Goal: Task Accomplishment & Management: Manage account settings

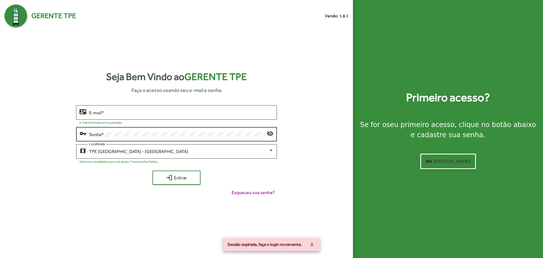
click at [143, 137] on div "Senha *" at bounding box center [177, 134] width 177 height 16
click at [139, 109] on div "E-mail *" at bounding box center [181, 112] width 184 height 16
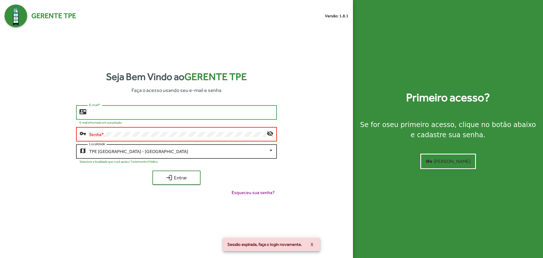
click at [146, 152] on div "TPE [GEOGRAPHIC_DATA] - [GEOGRAPHIC_DATA]" at bounding box center [178, 151] width 179 height 5
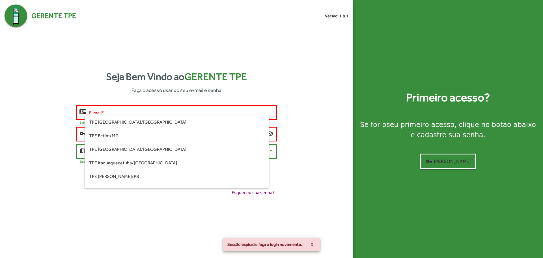
scroll to position [133, 0]
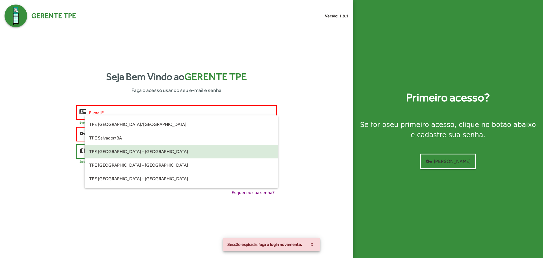
click at [146, 152] on span "TPE [GEOGRAPHIC_DATA] - [GEOGRAPHIC_DATA]" at bounding box center [181, 152] width 184 height 14
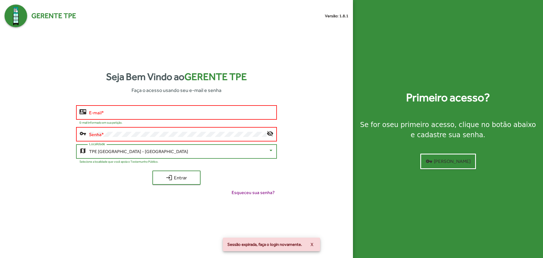
click at [143, 126] on div "Senha *" at bounding box center [177, 134] width 177 height 16
click at [142, 130] on div "Senha *" at bounding box center [177, 134] width 177 height 16
drag, startPoint x: 142, startPoint y: 107, endPoint x: 139, endPoint y: 109, distance: 3.8
click at [143, 107] on div "E-mail *" at bounding box center [181, 112] width 184 height 16
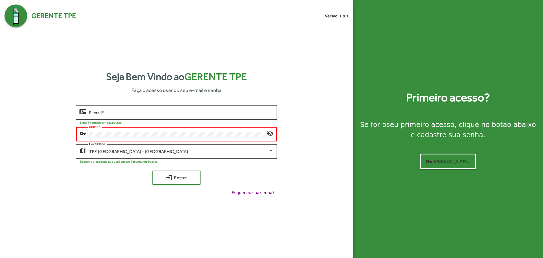
type input "**********"
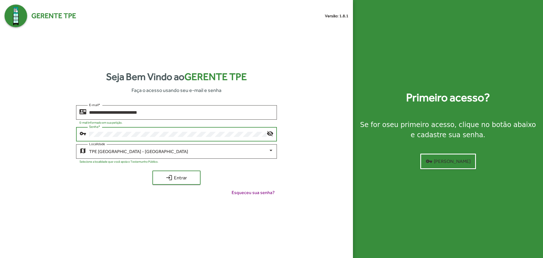
click at [152, 171] on button "login Entrar" at bounding box center [176, 178] width 48 height 14
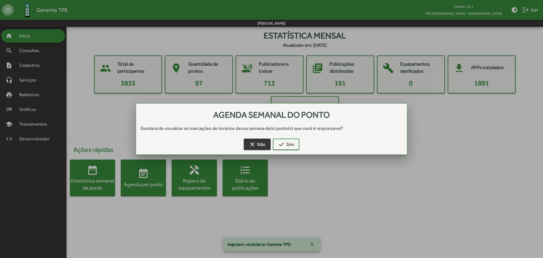
drag, startPoint x: 263, startPoint y: 140, endPoint x: 199, endPoint y: 146, distance: 64.7
click at [262, 140] on span "clear Não" at bounding box center [257, 144] width 17 height 10
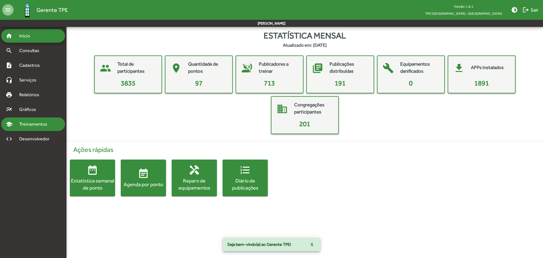
click at [36, 123] on span "Treinamentos" at bounding box center [35, 124] width 38 height 7
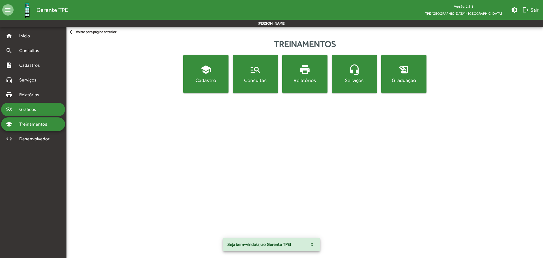
click at [38, 112] on span "Gráficos" at bounding box center [30, 109] width 28 height 7
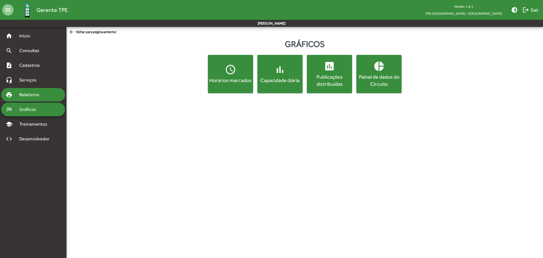
click at [38, 96] on span "Relatórios" at bounding box center [31, 94] width 31 height 7
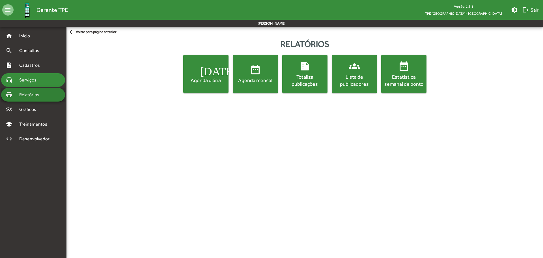
click at [36, 79] on span "Serviços" at bounding box center [30, 80] width 28 height 7
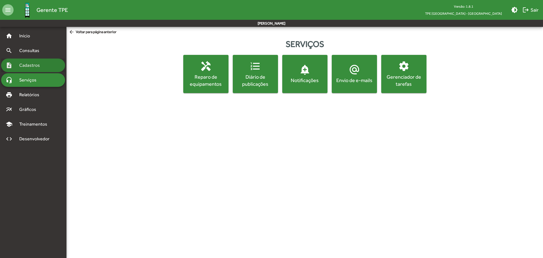
click at [36, 67] on span "Cadastros" at bounding box center [31, 65] width 31 height 7
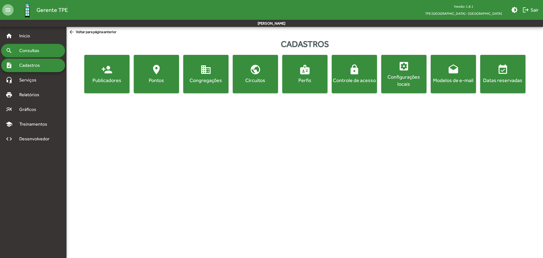
click at [34, 57] on div "search Consultas" at bounding box center [33, 51] width 64 height 14
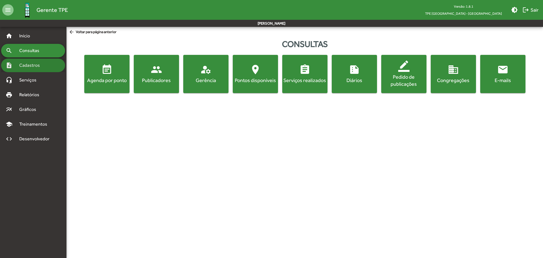
click at [42, 66] on span "Cadastros" at bounding box center [31, 65] width 31 height 7
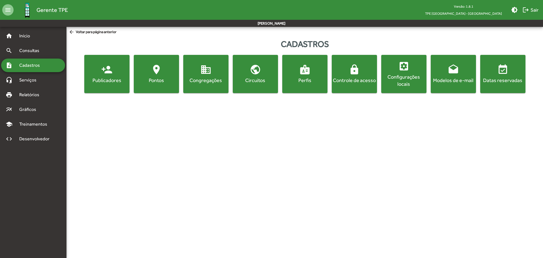
click at [43, 212] on mat-nav-list "home Início search Consultas note_add Cadastros headset_mic Serviços print Rela…" at bounding box center [33, 137] width 66 height 221
click at [371, 87] on button "lock Controle de acesso" at bounding box center [354, 74] width 45 height 38
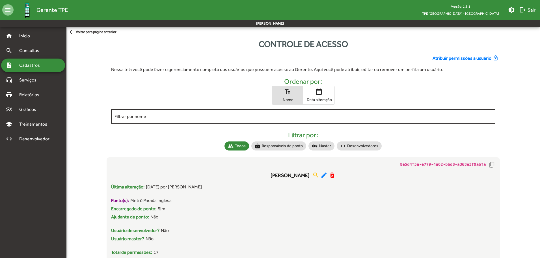
click at [310, 115] on input "Filtrar por nome" at bounding box center [304, 116] width 378 height 5
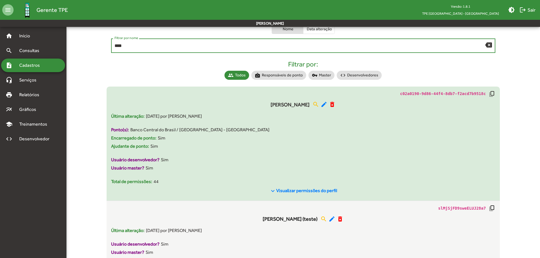
scroll to position [106, 0]
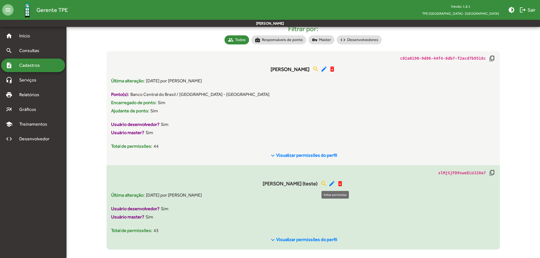
type input "****"
click at [334, 185] on mat-icon "edit" at bounding box center [332, 183] width 7 height 7
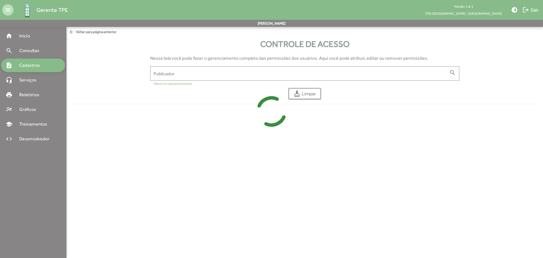
type input "**********"
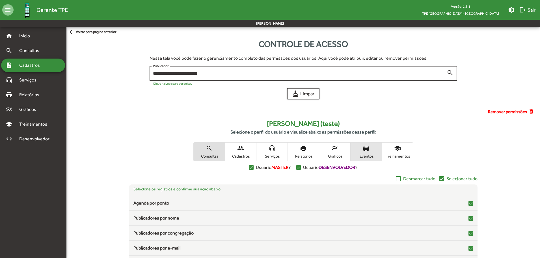
click at [370, 158] on span "Eventos" at bounding box center [366, 156] width 28 height 5
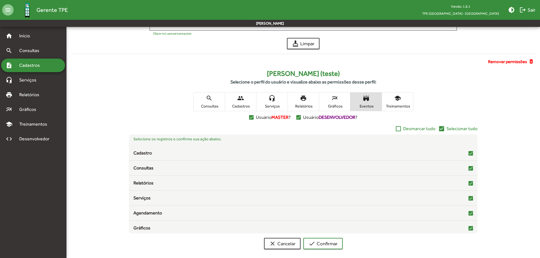
scroll to position [55, 0]
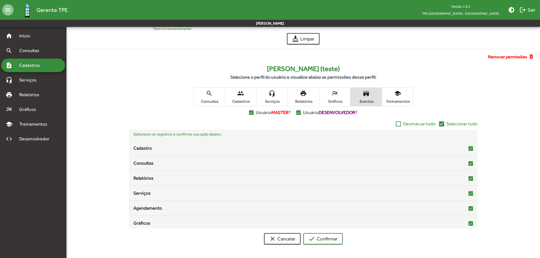
click at [237, 98] on span "people Cadastros" at bounding box center [240, 97] width 31 height 18
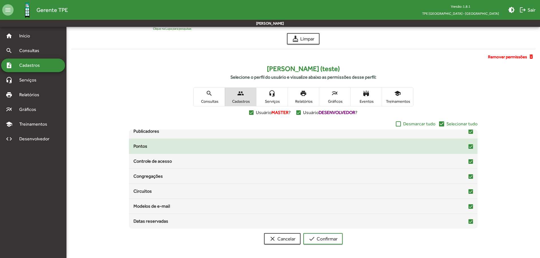
scroll to position [0, 0]
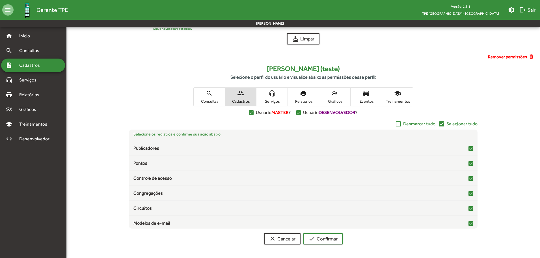
click at [276, 98] on span "headset_mic Serviços" at bounding box center [271, 97] width 31 height 18
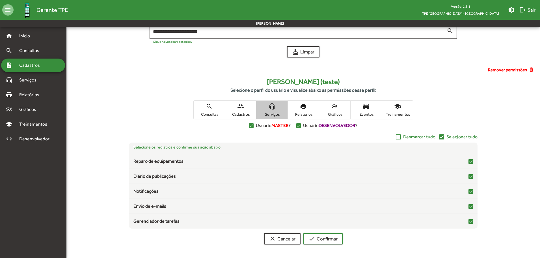
scroll to position [42, 0]
click at [370, 114] on span "Eventos" at bounding box center [366, 114] width 28 height 5
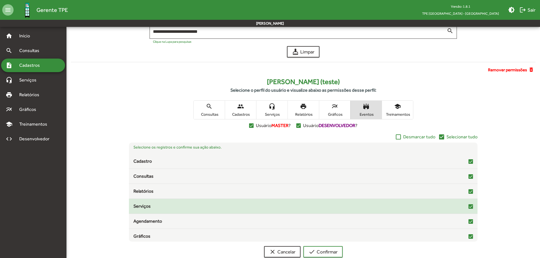
scroll to position [2, 0]
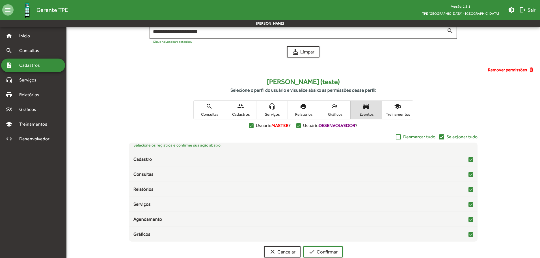
click at [37, 68] on span "Cadastros" at bounding box center [31, 65] width 31 height 7
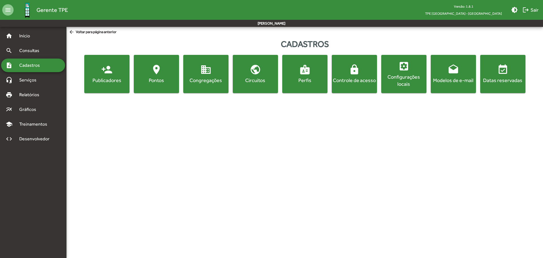
click at [394, 84] on div "Configurações locais" at bounding box center [403, 80] width 43 height 14
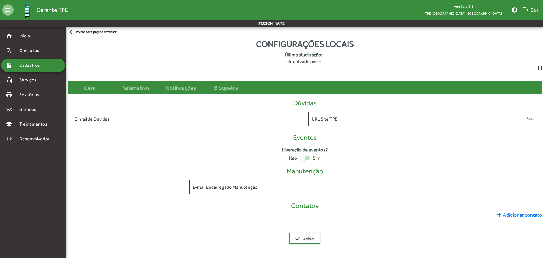
type input "**********"
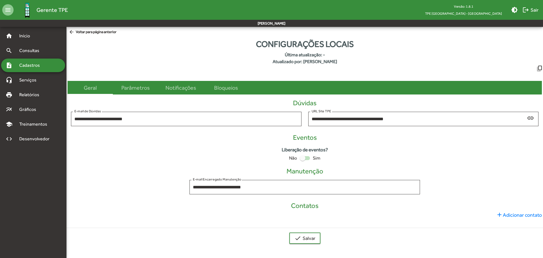
click at [303, 158] on div at bounding box center [303, 158] width 6 height 6
click at [303, 239] on span "check Salvar" at bounding box center [304, 238] width 21 height 10
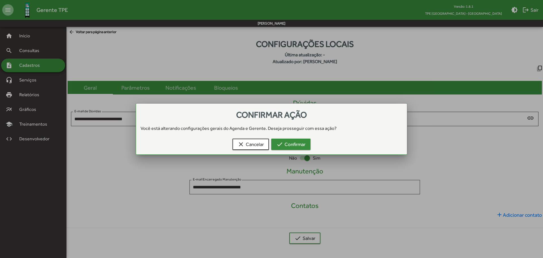
drag, startPoint x: 286, startPoint y: 144, endPoint x: 386, endPoint y: 152, distance: 100.9
click at [286, 144] on span "check Confirmar" at bounding box center [290, 144] width 29 height 10
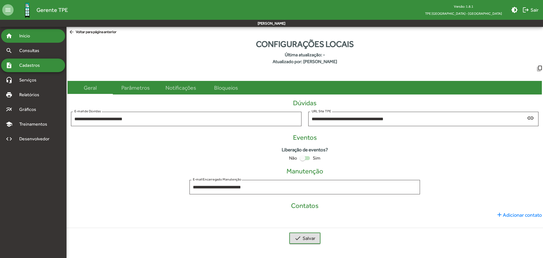
click at [21, 38] on span "Início" at bounding box center [27, 36] width 22 height 7
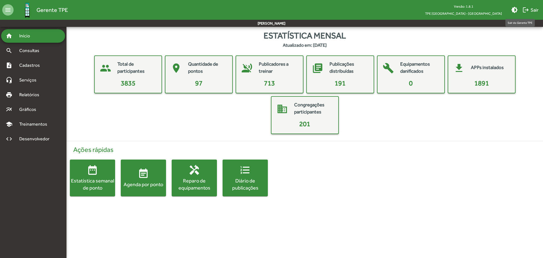
click at [526, 10] on mat-icon "logout" at bounding box center [525, 10] width 7 height 7
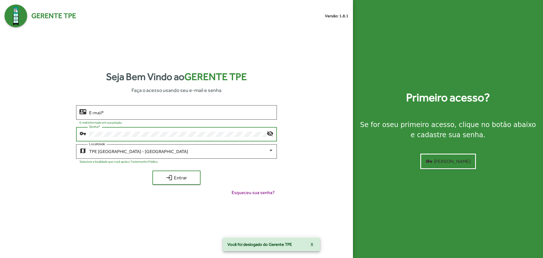
click at [138, 120] on div at bounding box center [197, 121] width 151 height 5
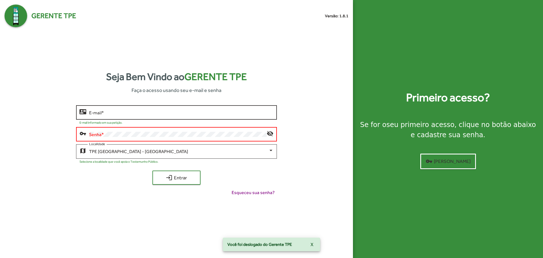
click at [138, 114] on input "E-mail *" at bounding box center [181, 112] width 184 height 5
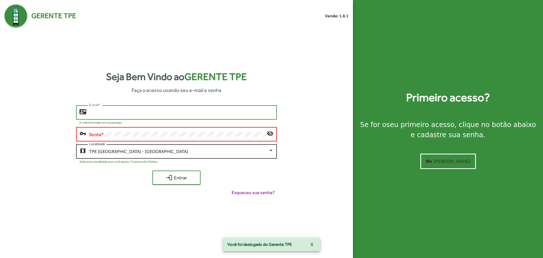
click at [141, 154] on div "TPE [GEOGRAPHIC_DATA] - [GEOGRAPHIC_DATA]" at bounding box center [178, 151] width 179 height 5
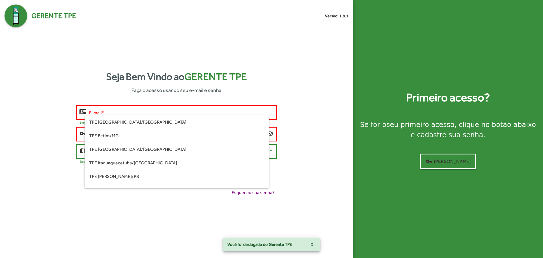
scroll to position [133, 0]
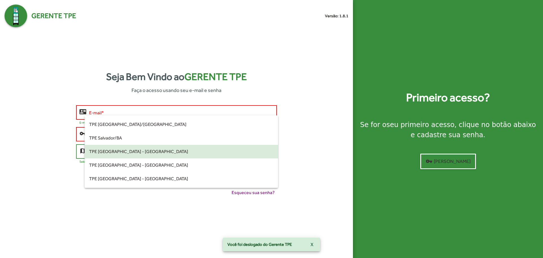
drag, startPoint x: 140, startPoint y: 151, endPoint x: 137, endPoint y: 137, distance: 14.5
click at [140, 151] on span "TPE [GEOGRAPHIC_DATA] - [GEOGRAPHIC_DATA]" at bounding box center [181, 152] width 184 height 14
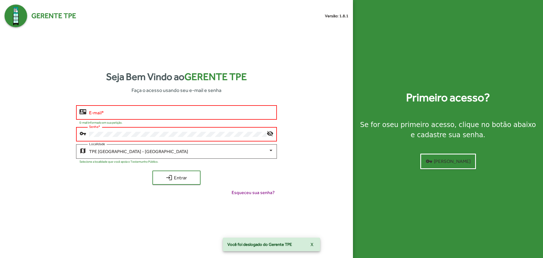
click at [137, 115] on div "E-mail *" at bounding box center [181, 112] width 184 height 16
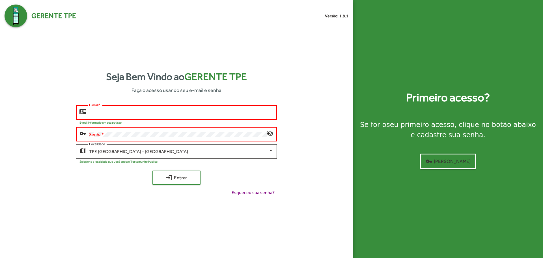
click at [137, 113] on input "E-mail *" at bounding box center [181, 112] width 184 height 5
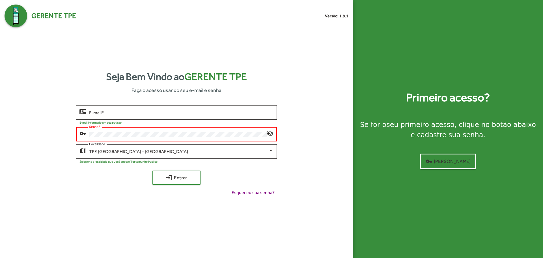
type input "**********"
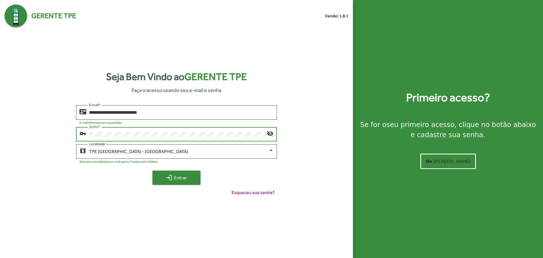
click at [166, 181] on mat-icon "login" at bounding box center [169, 177] width 7 height 7
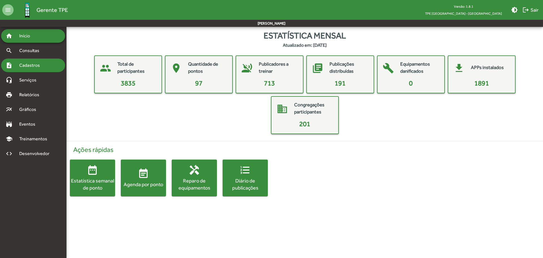
click at [34, 64] on span "Cadastros" at bounding box center [31, 65] width 31 height 7
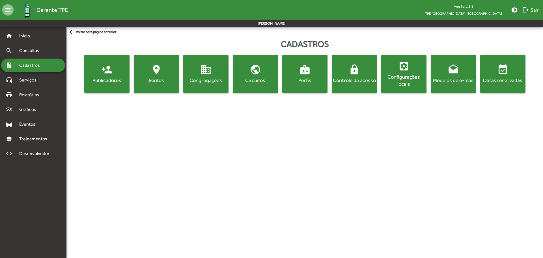
click at [419, 80] on div "Configurações locais" at bounding box center [403, 80] width 43 height 14
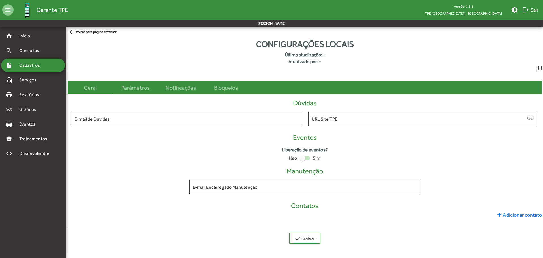
type input "**********"
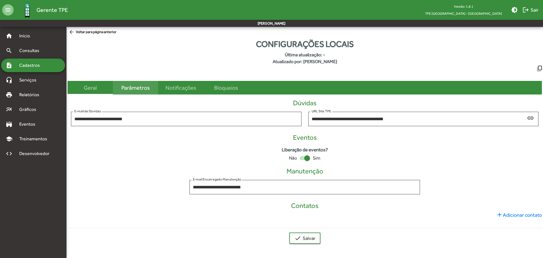
click at [138, 88] on div "Parâmetros" at bounding box center [135, 87] width 28 height 8
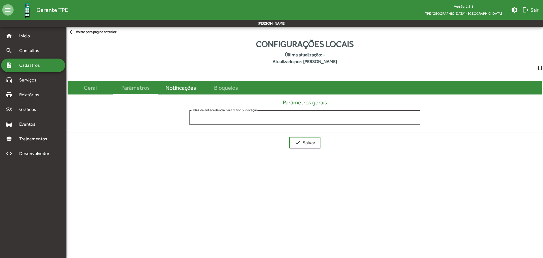
click at [178, 89] on div "Notificações" at bounding box center [180, 87] width 31 height 8
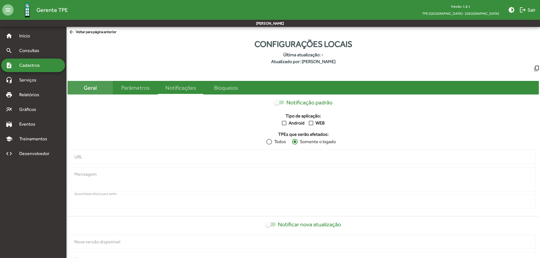
click at [91, 91] on div "Geral" at bounding box center [90, 87] width 13 height 8
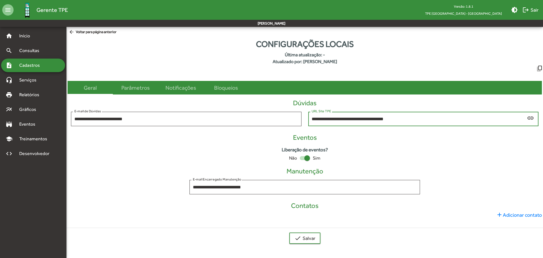
click at [402, 120] on input "**********" at bounding box center [419, 118] width 214 height 5
click at [416, 116] on div "**********" at bounding box center [419, 119] width 214 height 16
drag, startPoint x: 413, startPoint y: 118, endPoint x: 291, endPoint y: 114, distance: 121.9
click at [293, 114] on div "**********" at bounding box center [305, 114] width 474 height 30
paste input "text"
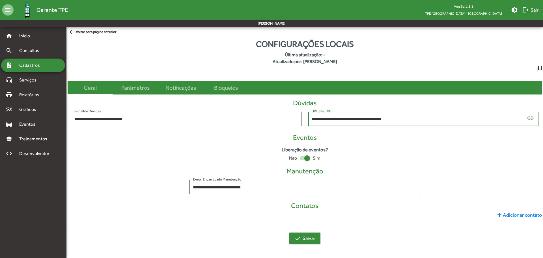
click at [317, 240] on button "check Salvar" at bounding box center [304, 237] width 31 height 11
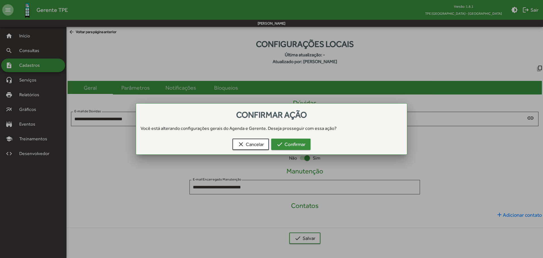
click at [299, 141] on span "check Confirmar" at bounding box center [290, 144] width 29 height 10
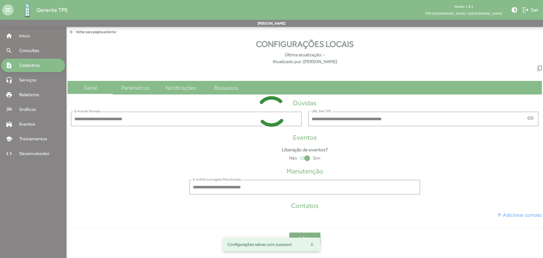
type input "**********"
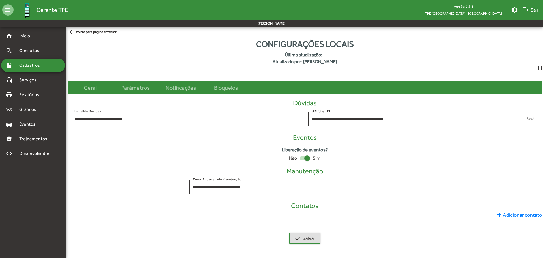
click at [506, 212] on span "add Adicionar contato" at bounding box center [519, 215] width 46 height 8
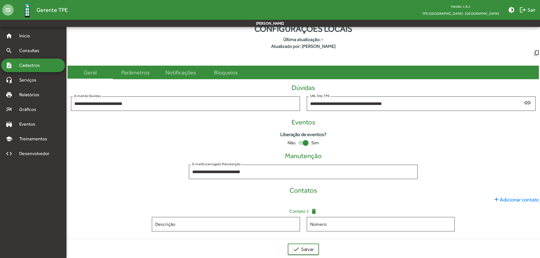
scroll to position [23, 0]
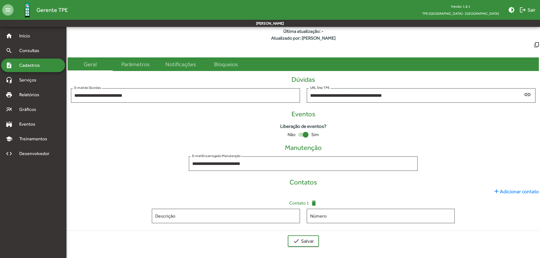
click at [469, 157] on div "**********" at bounding box center [303, 159] width 471 height 30
click at [32, 51] on span "Consultas" at bounding box center [31, 50] width 31 height 7
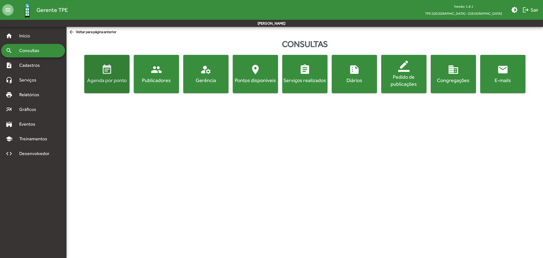
click at [111, 75] on mat-icon "event_note" at bounding box center [106, 69] width 11 height 11
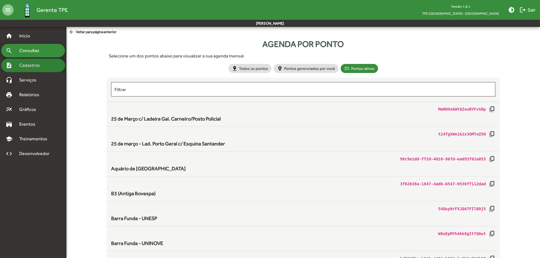
click at [35, 70] on div "note_add Cadastros" at bounding box center [33, 66] width 64 height 14
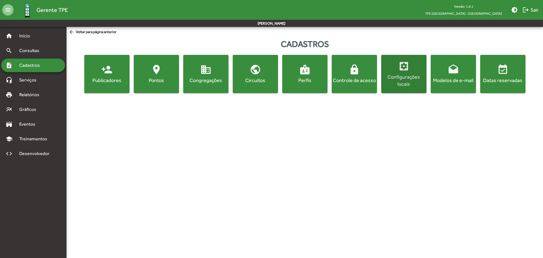
click at [402, 78] on div "Configurações locais" at bounding box center [403, 80] width 43 height 14
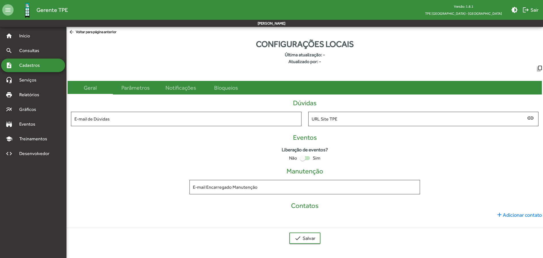
type input "**********"
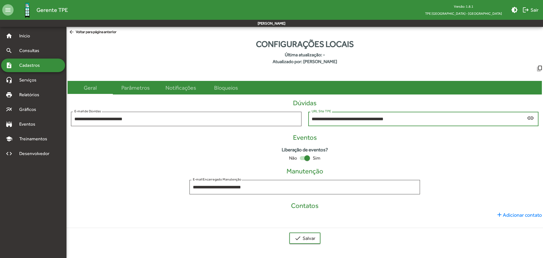
click at [400, 118] on input "**********" at bounding box center [419, 118] width 214 height 5
click at [389, 120] on input "**********" at bounding box center [419, 118] width 214 height 5
drag, startPoint x: 379, startPoint y: 119, endPoint x: 290, endPoint y: 120, distance: 89.1
click at [290, 120] on div "**********" at bounding box center [305, 114] width 474 height 30
paste input "**********"
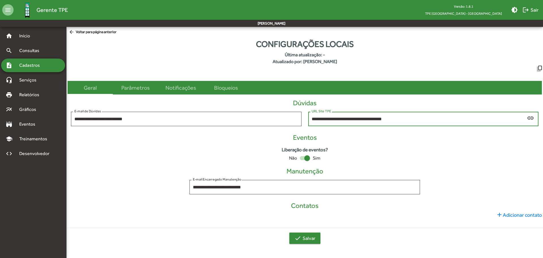
click at [306, 238] on span "check Salvar" at bounding box center [304, 238] width 21 height 10
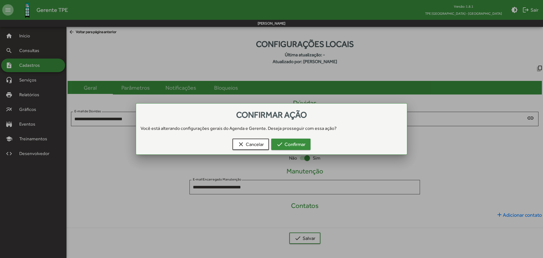
click at [302, 147] on span "check Confirmar" at bounding box center [290, 144] width 29 height 10
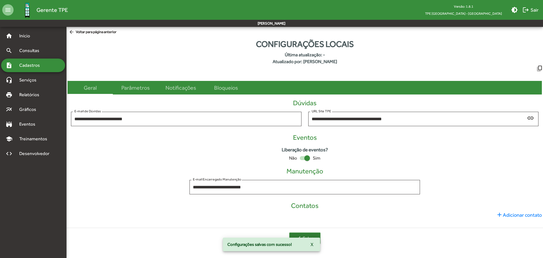
type input "**********"
click at [28, 48] on div "search Consultas" at bounding box center [33, 51] width 64 height 14
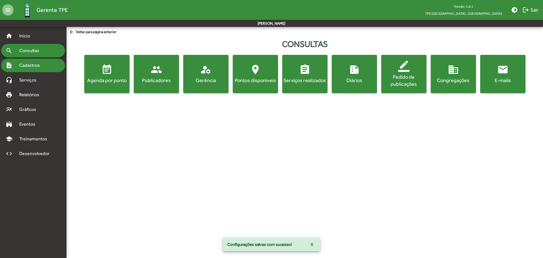
click at [29, 64] on span "Cadastros" at bounding box center [31, 65] width 31 height 7
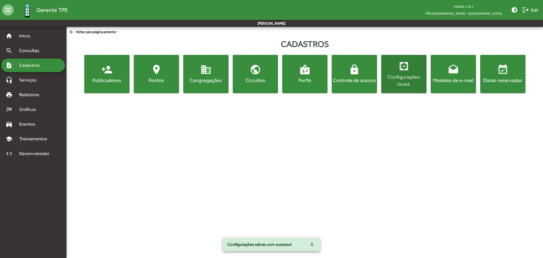
click at [405, 83] on div "Configurações locais" at bounding box center [403, 80] width 43 height 14
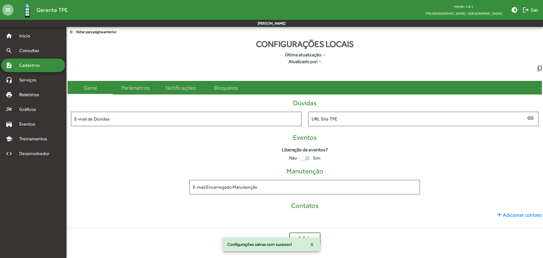
type input "**********"
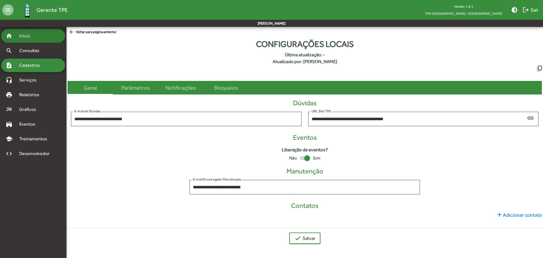
click at [24, 36] on span "Início" at bounding box center [27, 36] width 22 height 7
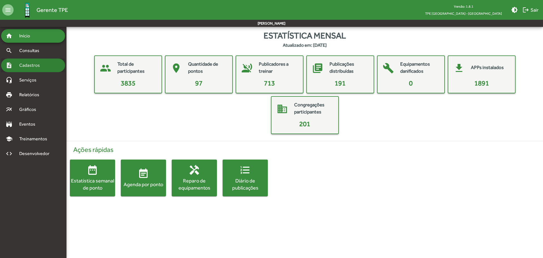
click at [30, 64] on span "Cadastros" at bounding box center [31, 65] width 31 height 7
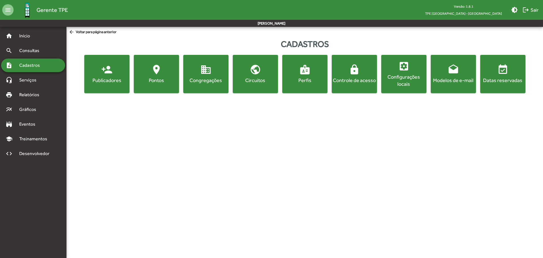
click at [411, 80] on div "Configurações locais" at bounding box center [403, 80] width 43 height 14
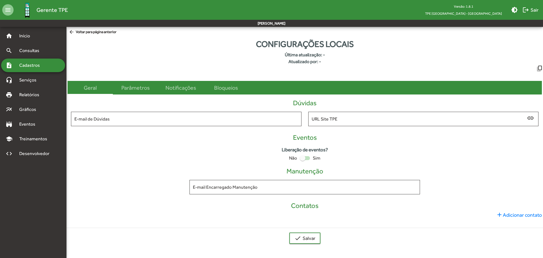
type input "**********"
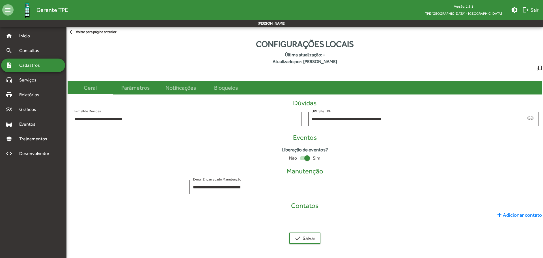
click at [512, 214] on span "add Adicionar contato" at bounding box center [519, 215] width 46 height 8
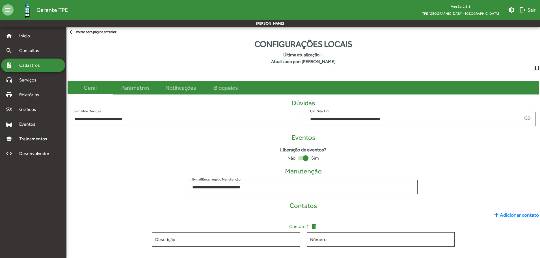
scroll to position [23, 0]
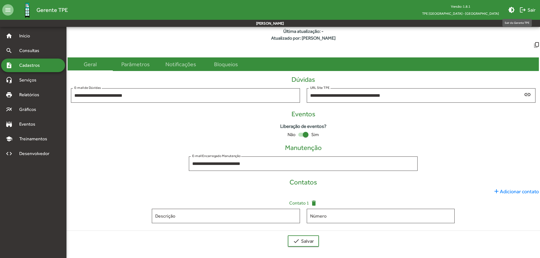
click at [528, 10] on span "logout Sair" at bounding box center [527, 10] width 16 height 10
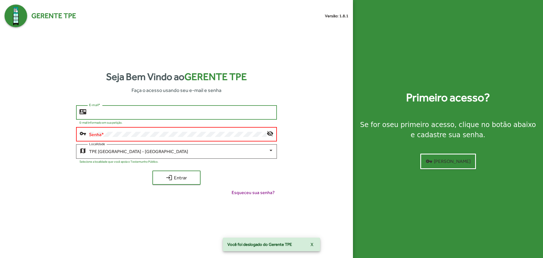
click at [144, 113] on input "E-mail *" at bounding box center [181, 112] width 184 height 5
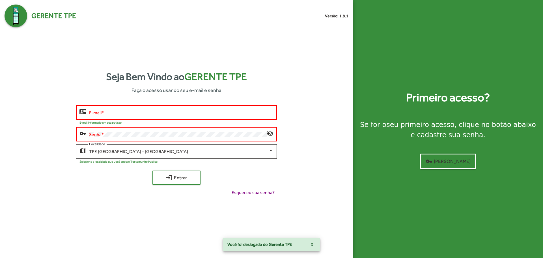
click at [145, 115] on div "E-mail *" at bounding box center [181, 112] width 184 height 16
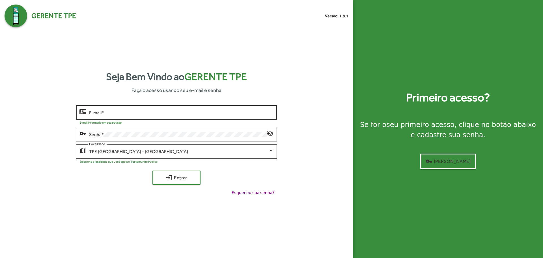
click at [166, 113] on input "E-mail *" at bounding box center [181, 112] width 184 height 5
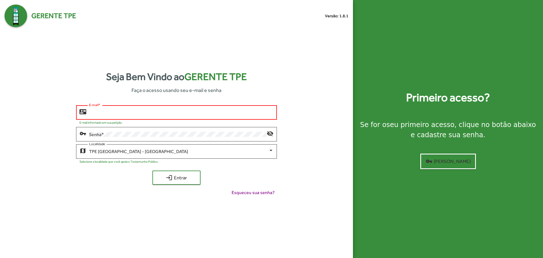
type input "**********"
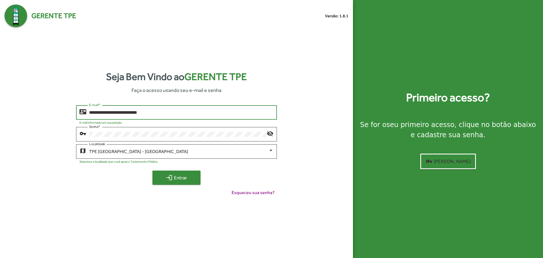
click at [192, 180] on span "login Entrar" at bounding box center [177, 177] width 38 height 10
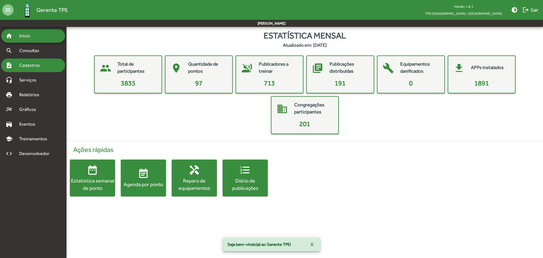
click at [29, 69] on div "note_add Cadastros" at bounding box center [33, 66] width 64 height 14
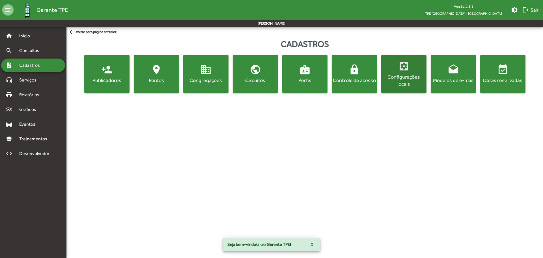
click at [409, 81] on div "Configurações locais" at bounding box center [403, 80] width 43 height 14
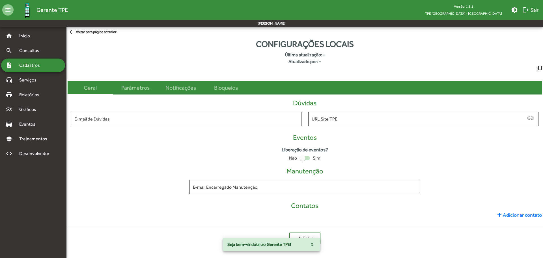
type input "**********"
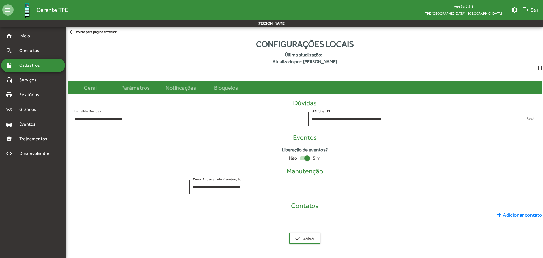
click at [516, 215] on span "add Adicionar contato" at bounding box center [519, 215] width 46 height 8
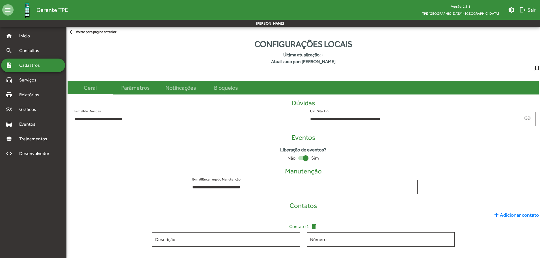
scroll to position [23, 0]
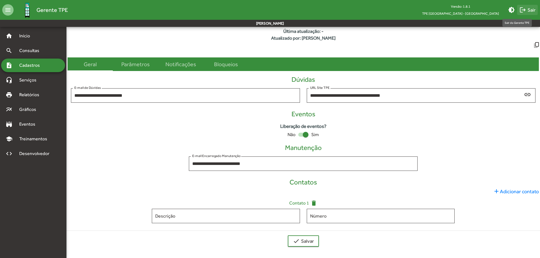
click at [523, 7] on mat-icon "logout" at bounding box center [522, 10] width 7 height 7
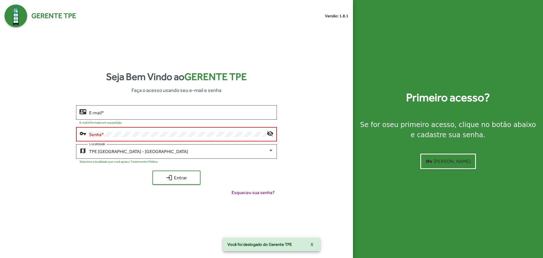
type input "**********"
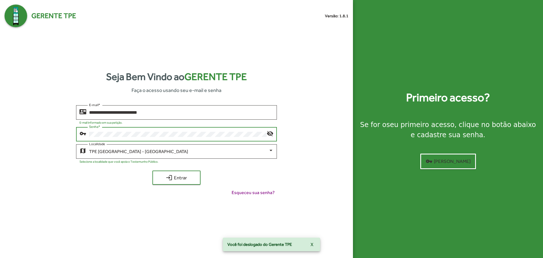
click at [152, 171] on button "login Entrar" at bounding box center [176, 178] width 48 height 14
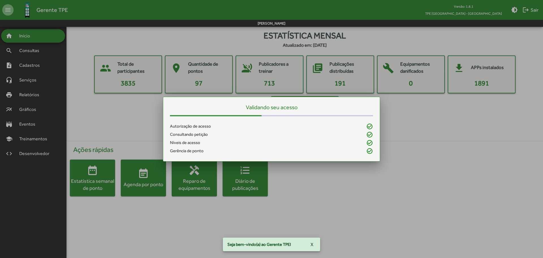
click at [33, 67] on div at bounding box center [271, 129] width 543 height 258
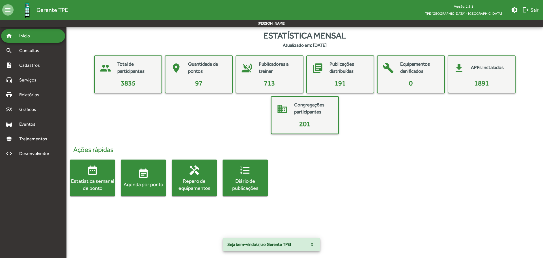
click at [33, 67] on span "Cadastros" at bounding box center [31, 65] width 31 height 7
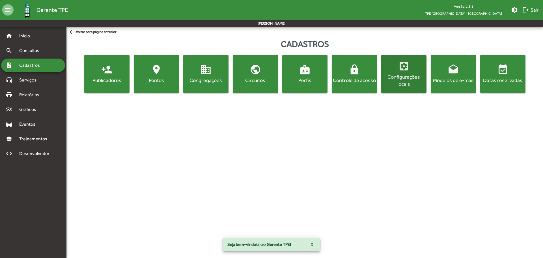
click at [412, 84] on div "Configurações locais" at bounding box center [403, 80] width 43 height 14
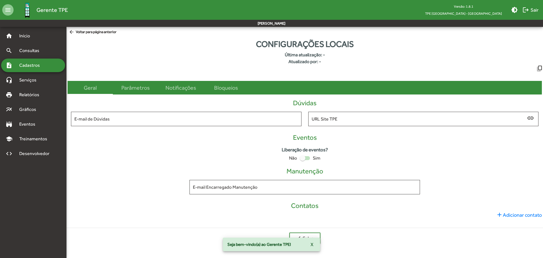
type input "**********"
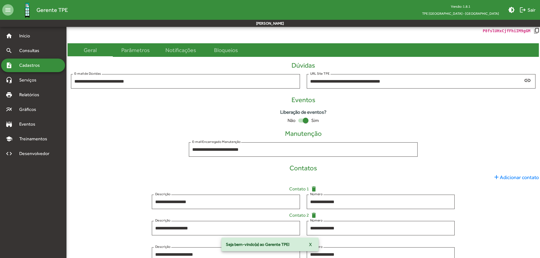
scroll to position [76, 0]
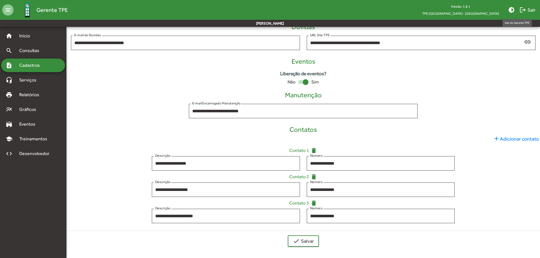
click at [525, 10] on mat-icon "logout" at bounding box center [522, 10] width 7 height 7
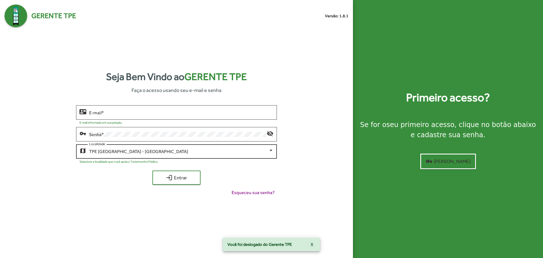
click at [183, 149] on div "TPE [GEOGRAPHIC_DATA] - [GEOGRAPHIC_DATA]" at bounding box center [178, 151] width 179 height 5
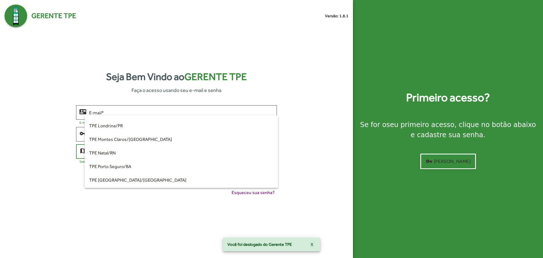
scroll to position [66, 0]
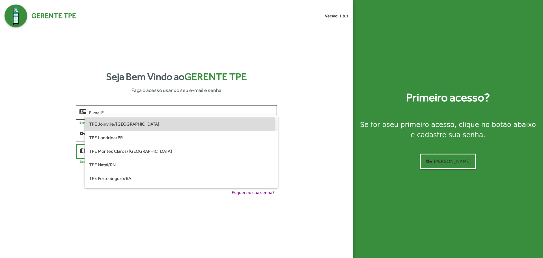
click at [167, 127] on span "TPE Joinville/[GEOGRAPHIC_DATA]" at bounding box center [181, 124] width 184 height 14
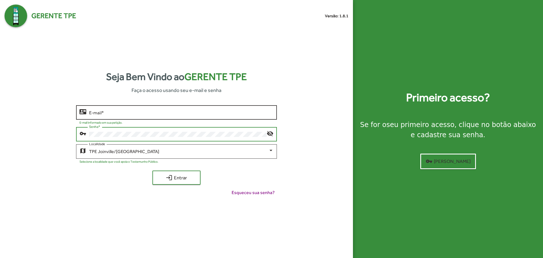
click at [170, 111] on input "E-mail *" at bounding box center [181, 112] width 184 height 5
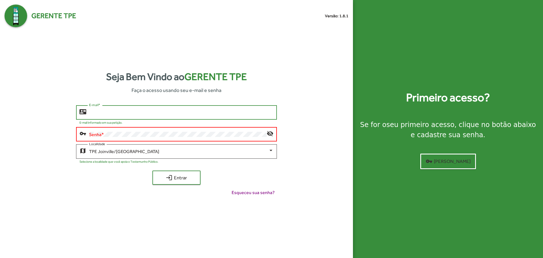
click at [170, 111] on input "E-mail *" at bounding box center [181, 112] width 184 height 5
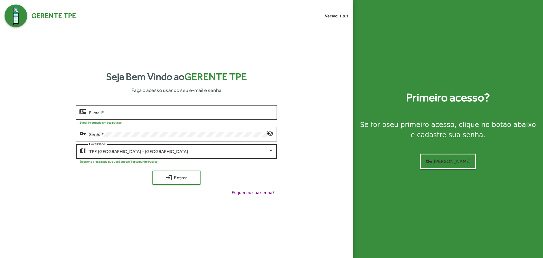
click at [116, 149] on span "TPE [GEOGRAPHIC_DATA] - [GEOGRAPHIC_DATA]" at bounding box center [138, 151] width 99 height 5
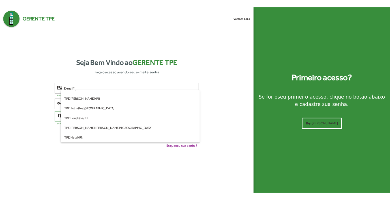
scroll to position [27, 0]
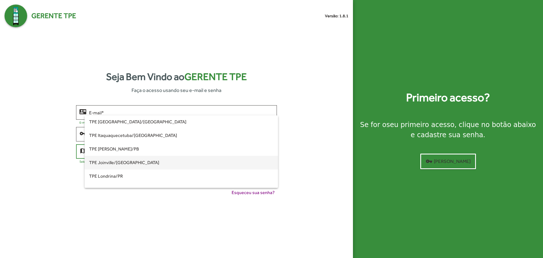
click at [120, 162] on span "TPE Joinville/[GEOGRAPHIC_DATA]" at bounding box center [181, 163] width 184 height 14
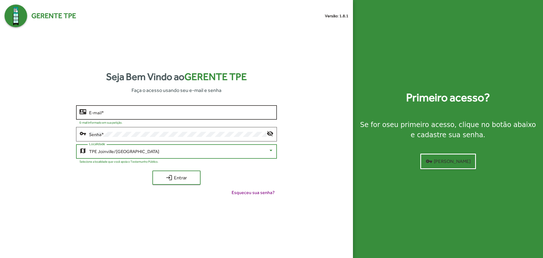
click at [127, 111] on input "E-mail *" at bounding box center [181, 112] width 184 height 5
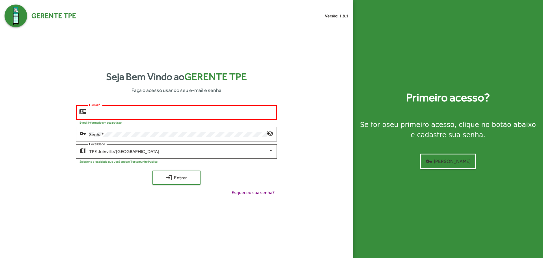
type input "**********"
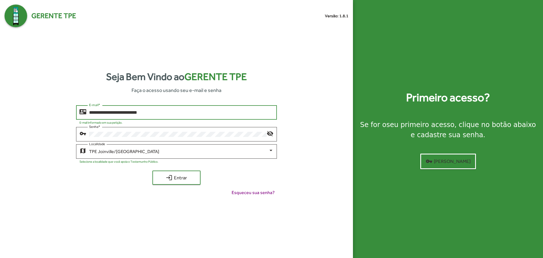
click at [152, 171] on button "login Entrar" at bounding box center [176, 178] width 48 height 14
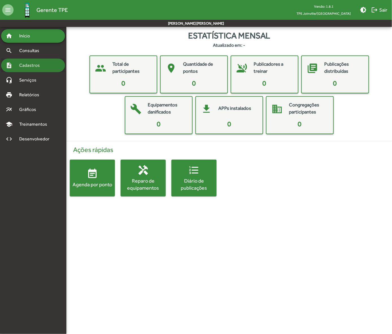
click at [37, 66] on span "Cadastros" at bounding box center [31, 65] width 31 height 7
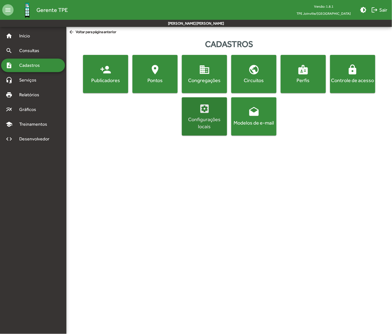
click at [211, 126] on div "Configurações locais" at bounding box center [204, 123] width 43 height 14
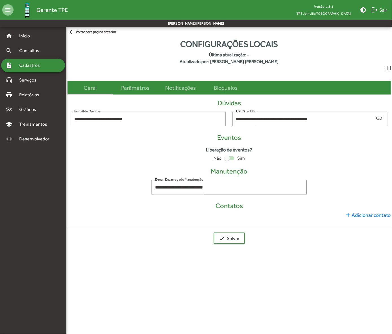
click at [229, 162] on div "Eventos Liberação de eventos? Não Sim" at bounding box center [230, 147] width 324 height 29
click at [228, 159] on div at bounding box center [228, 158] width 6 height 6
click at [239, 234] on span "check Salvar" at bounding box center [229, 238] width 21 height 10
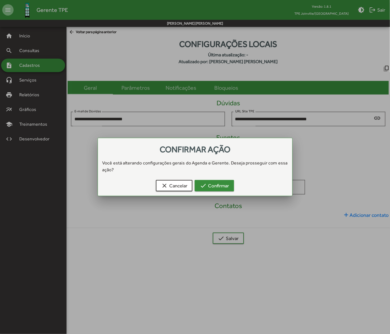
click at [222, 187] on span "check Confirmar" at bounding box center [214, 185] width 29 height 10
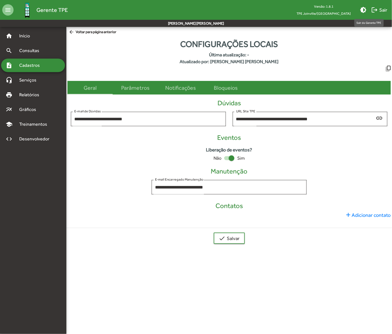
click at [381, 10] on span "logout Sair" at bounding box center [380, 10] width 16 height 10
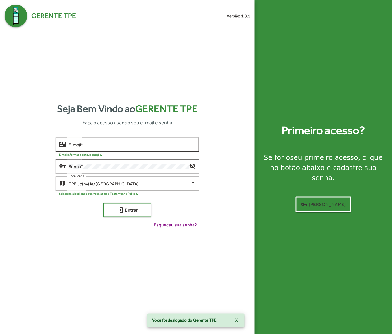
click at [126, 148] on div "E-mail *" at bounding box center [132, 144] width 127 height 16
click at [115, 139] on div "E-mail *" at bounding box center [132, 144] width 127 height 16
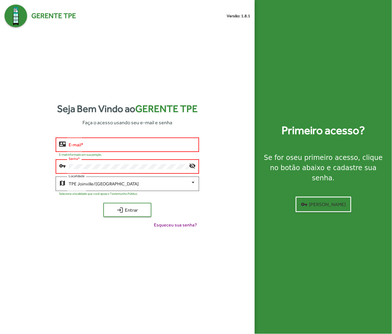
type input "**********"
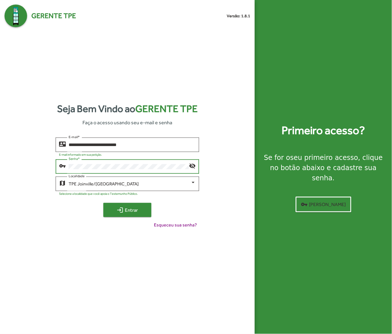
click at [145, 209] on span "login Entrar" at bounding box center [128, 210] width 38 height 10
